Goal: Task Accomplishment & Management: Manage account settings

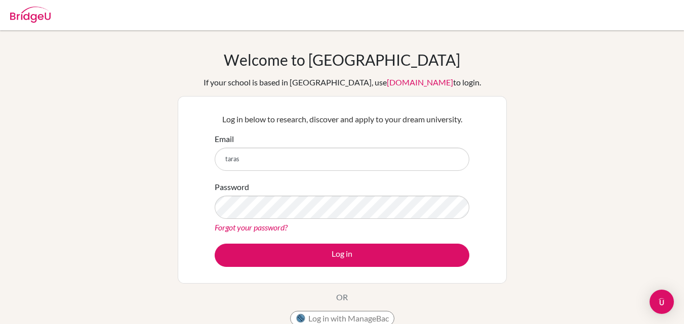
type input "tarasingh242@hopetown.co.in"
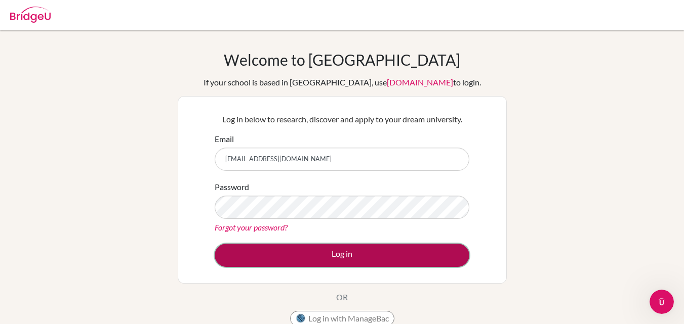
click at [314, 264] on button "Log in" at bounding box center [342, 255] width 255 height 23
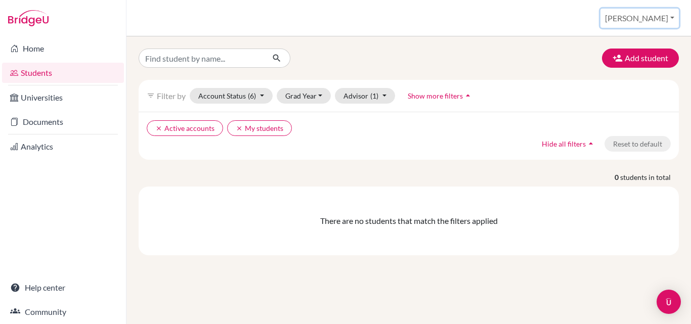
click at [660, 16] on button "[PERSON_NAME]" at bounding box center [640, 18] width 78 height 19
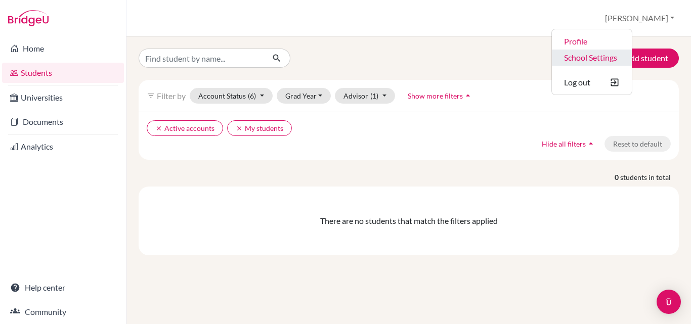
click at [630, 56] on link "School Settings" at bounding box center [592, 58] width 80 height 16
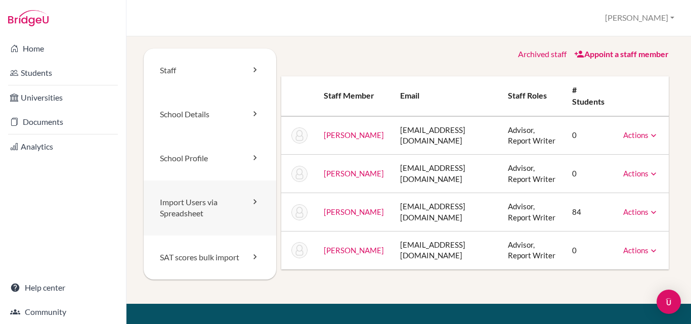
click at [258, 198] on icon at bounding box center [255, 202] width 10 height 10
click at [257, 202] on icon at bounding box center [255, 202] width 10 height 10
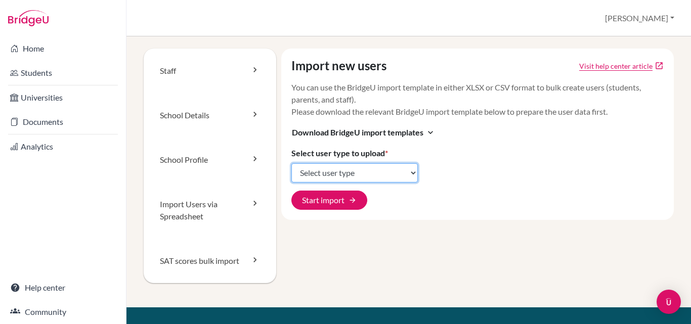
click at [405, 173] on select "Select user type Students Students and parents Parents Advisors Report writers" at bounding box center [355, 172] width 127 height 19
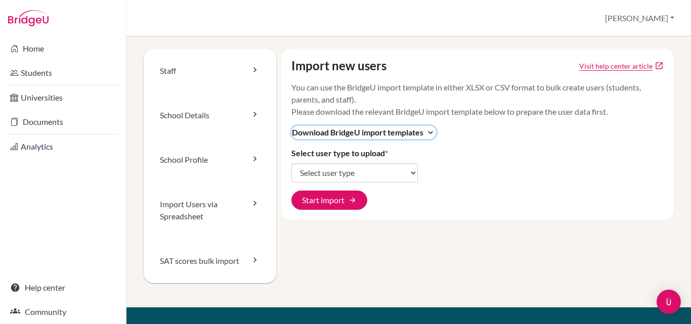
click at [428, 132] on icon "expand_more" at bounding box center [431, 133] width 10 height 10
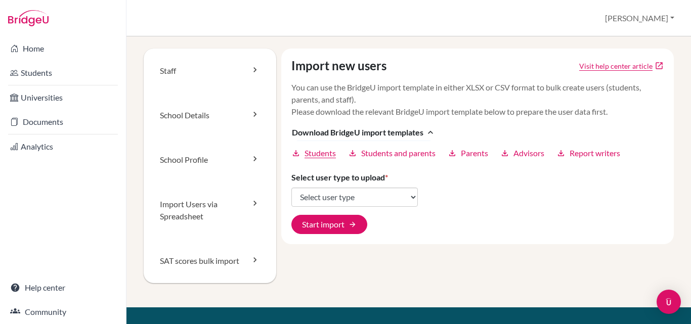
click at [316, 154] on span "Students" at bounding box center [320, 153] width 31 height 12
click at [460, 20] on div "Import users via spreadsheet Tara Profile School Settings Log out Your browser …" at bounding box center [409, 18] width 565 height 36
click at [668, 23] on button "[PERSON_NAME]" at bounding box center [640, 18] width 78 height 19
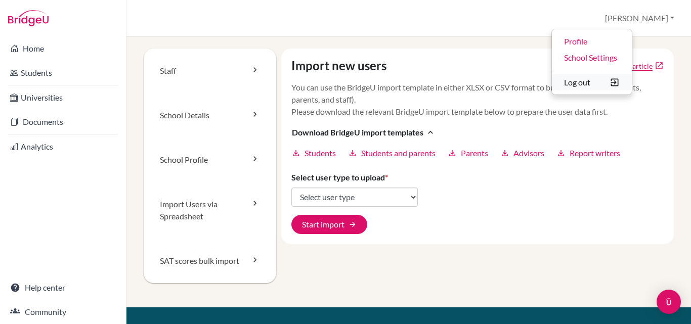
click at [632, 85] on button "Log out" at bounding box center [592, 82] width 80 height 16
